Goal: Check status: Check status

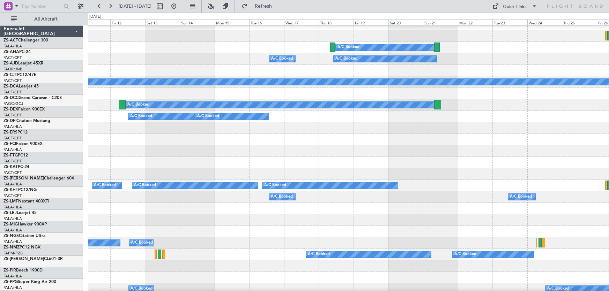
click at [450, 199] on div "A/C Booked A/C Booked A/C Booked" at bounding box center [348, 198] width 521 height 12
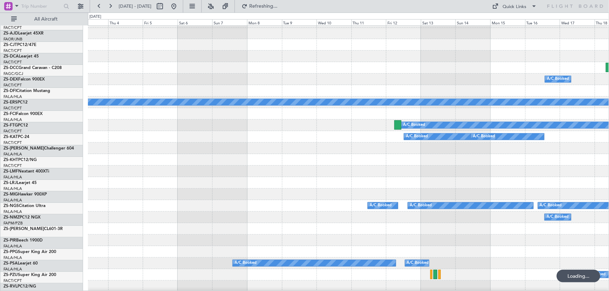
click at [478, 193] on div at bounding box center [348, 195] width 521 height 12
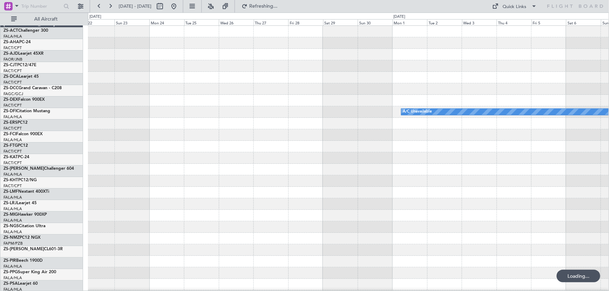
scroll to position [0, 0]
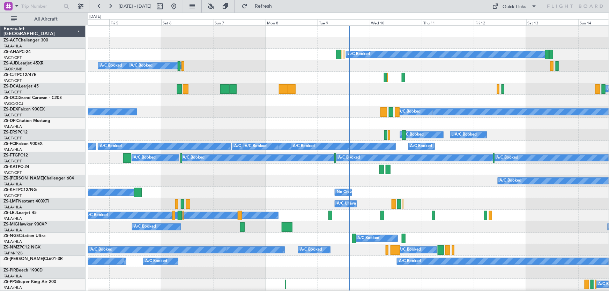
click at [438, 189] on div "A/C Booked No Crew A/C Unavailable" at bounding box center [348, 193] width 521 height 12
click at [468, 199] on div "A/C Unavailable" at bounding box center [348, 205] width 521 height 12
